Goal: Transaction & Acquisition: Purchase product/service

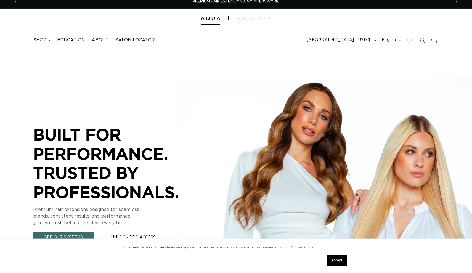
scroll to position [6, 0]
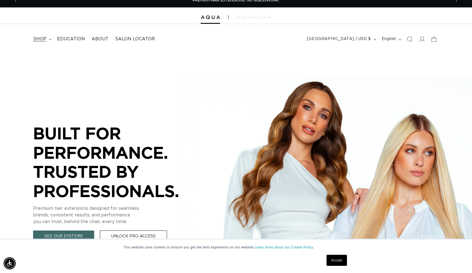
click at [38, 37] on span "shop" at bounding box center [39, 39] width 13 height 6
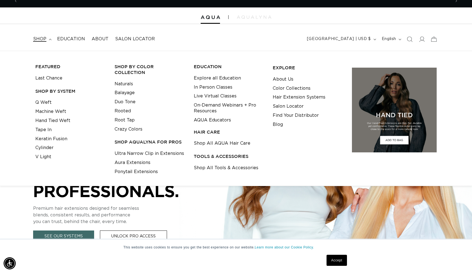
scroll to position [0, 433]
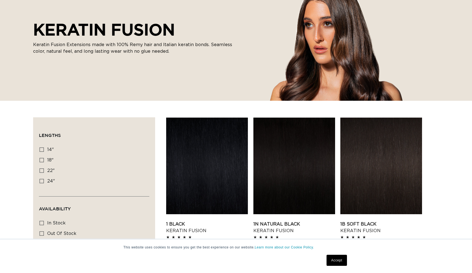
scroll to position [81, 0]
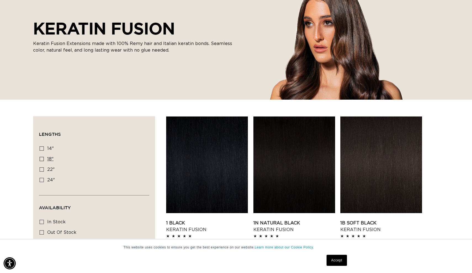
click at [40, 158] on icon at bounding box center [41, 159] width 4 height 4
click at [40, 158] on input "18" 18" (47 products)" at bounding box center [41, 159] width 4 height 4
checkbox input "true"
click at [42, 222] on icon at bounding box center [41, 222] width 4 height 4
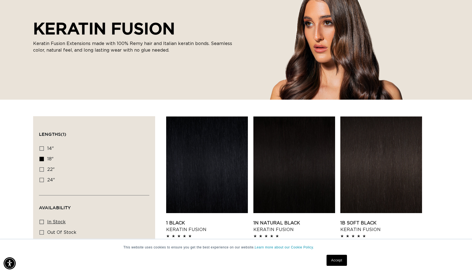
click at [42, 222] on input "In stock In stock (44 products)" at bounding box center [41, 222] width 4 height 4
checkbox input "true"
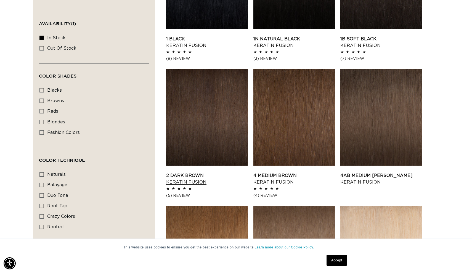
scroll to position [0, 433]
click at [193, 174] on link "2 Dark Brown Keratin Fusion" at bounding box center [207, 178] width 82 height 13
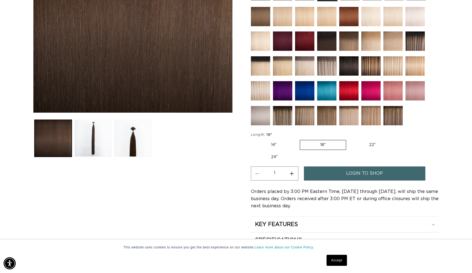
scroll to position [0, 433]
click at [128, 141] on button "Load image 3 in gallery view" at bounding box center [132, 138] width 37 height 37
